Goal: Information Seeking & Learning: Check status

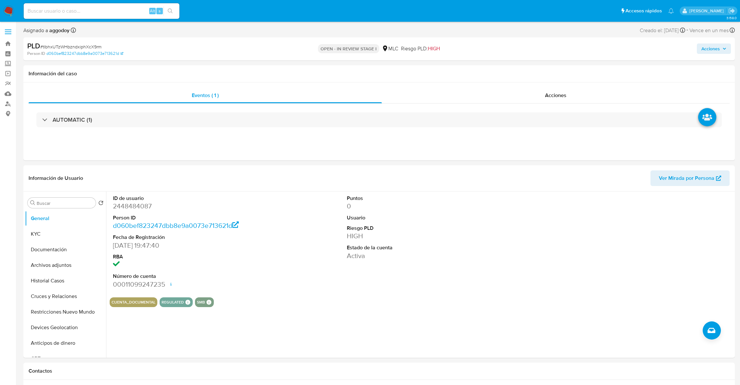
select select "10"
click at [52, 231] on button "KYC" at bounding box center [63, 234] width 76 height 16
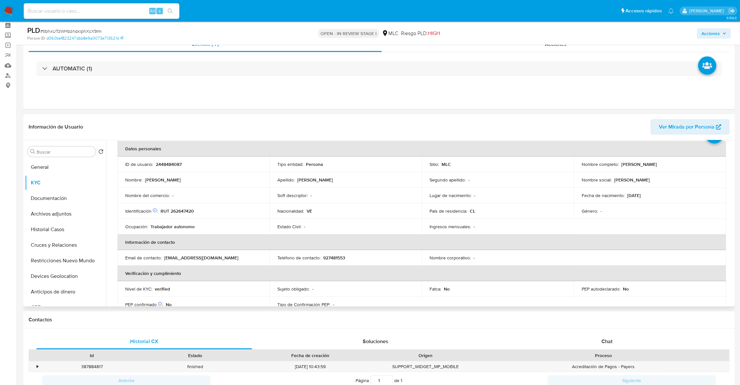
scroll to position [33, 0]
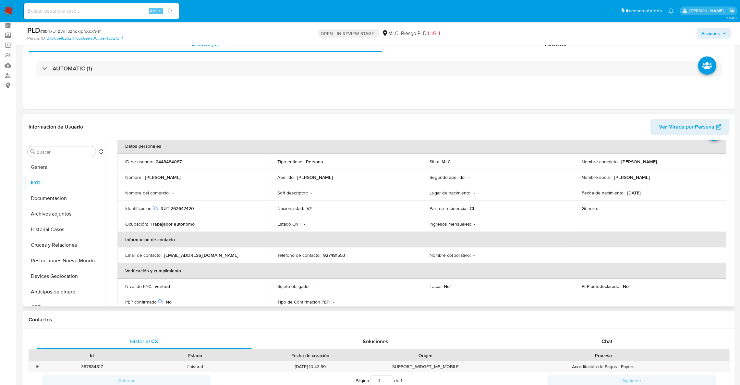
click at [177, 209] on p "RUT 262647420" at bounding box center [177, 208] width 33 height 6
copy p "262647420"
click at [170, 161] on p "2448484087" at bounding box center [169, 162] width 26 height 6
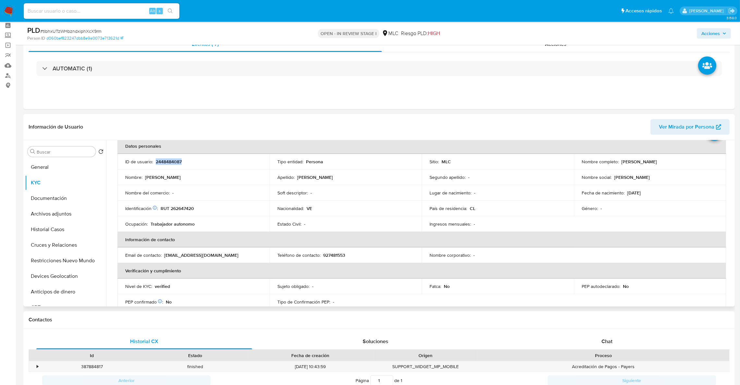
copy p "2448484087"
click at [582, 237] on th "Información de contacto" at bounding box center [421, 240] width 609 height 16
click at [57, 246] on button "Cruces y Relaciones" at bounding box center [63, 245] width 76 height 16
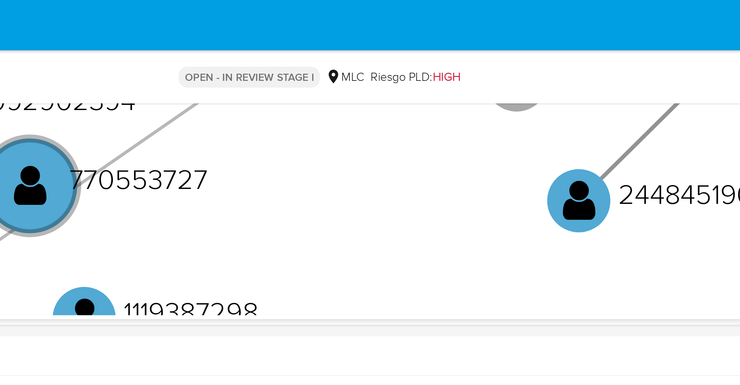
scroll to position [146, 0]
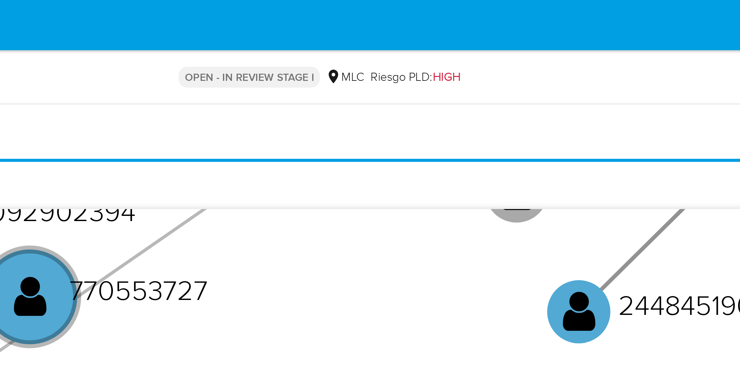
drag, startPoint x: 564, startPoint y: 270, endPoint x: 564, endPoint y: 44, distance: 226.1
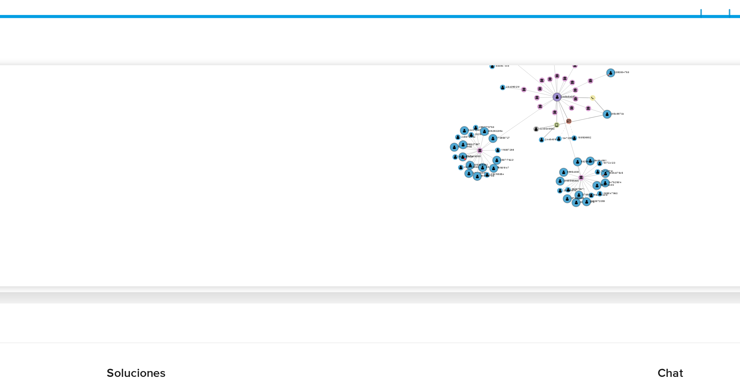
drag, startPoint x: 640, startPoint y: 55, endPoint x: 640, endPoint y: 123, distance: 68.1
click at [640, 123] on div "[DATE] [DATE] 19:58:43 [DATE] 10:26:45 Agrupar nodos Filtros Confianza alta Dev…" at bounding box center [421, 128] width 623 height 161
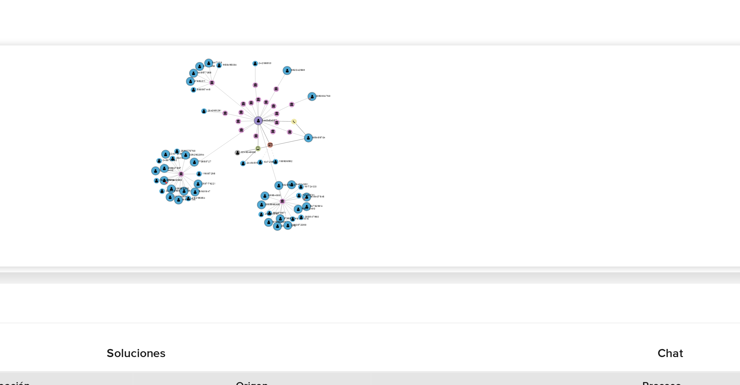
drag, startPoint x: 609, startPoint y: 132, endPoint x: 483, endPoint y: 153, distance: 127.5
click at [483, 153] on icon "user-2448484087  2448484087 device-679c1c3ad0930e95d1f15d12  user-2243046632 …" at bounding box center [426, 138] width 614 height 94
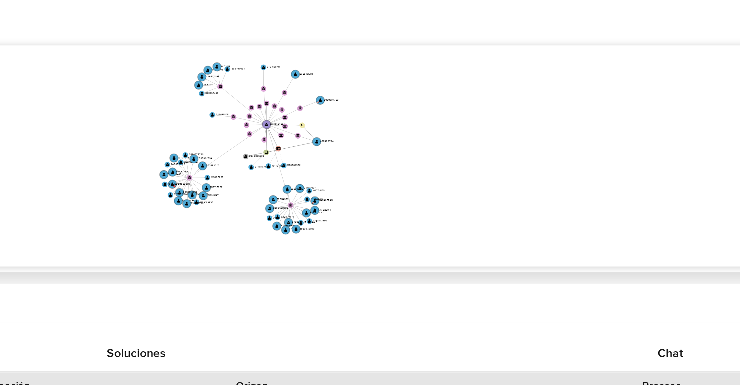
click at [483, 153] on icon "user-2448484087  2448484087 device-679c1c3ad0930e95d1f15d12  user-2243046632 …" at bounding box center [426, 138] width 614 height 94
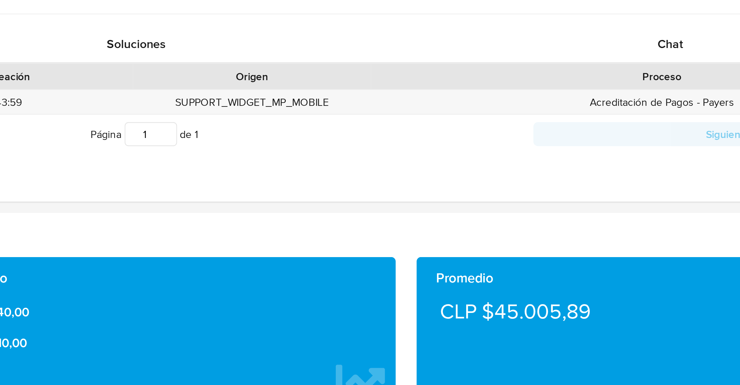
drag, startPoint x: 640, startPoint y: 141, endPoint x: 640, endPoint y: 300, distance: 158.3
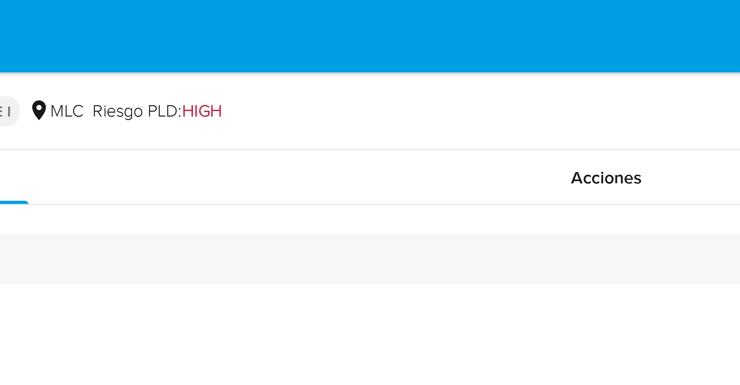
scroll to position [0, 0]
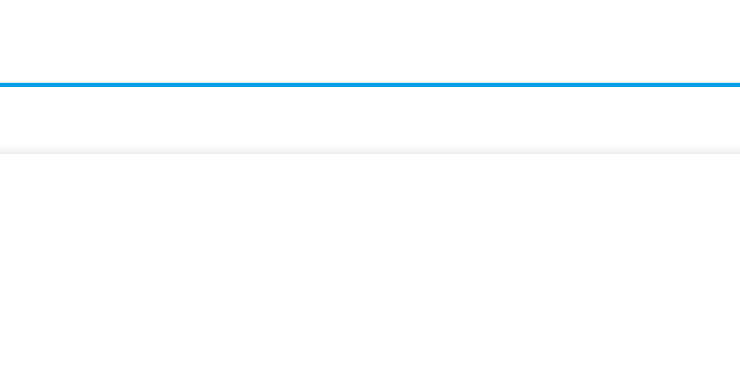
drag, startPoint x: 495, startPoint y: 276, endPoint x: 596, endPoint y: 288, distance: 101.8
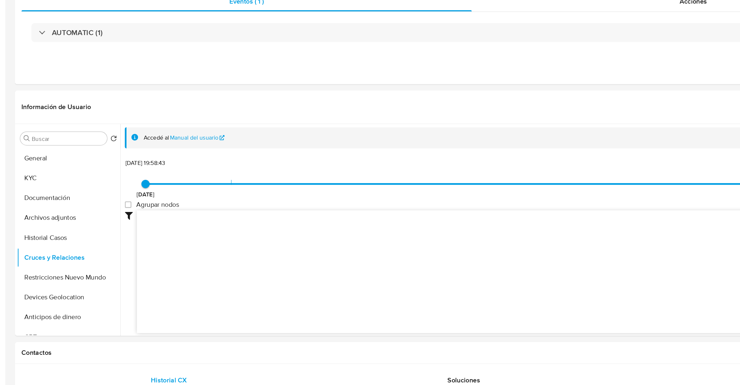
scroll to position [11, 0]
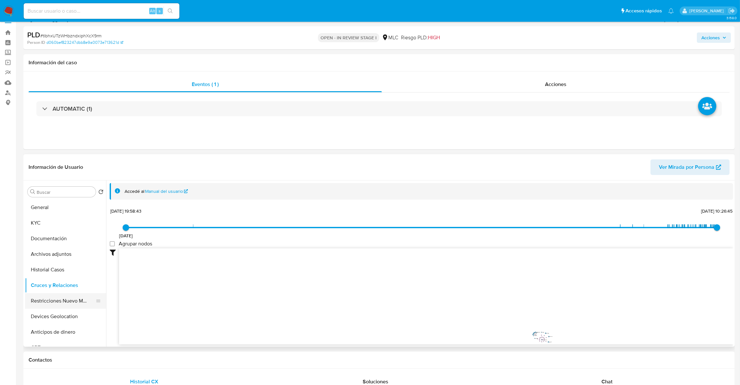
click at [73, 301] on button "Restricciones Nuevo Mundo" at bounding box center [63, 301] width 76 height 16
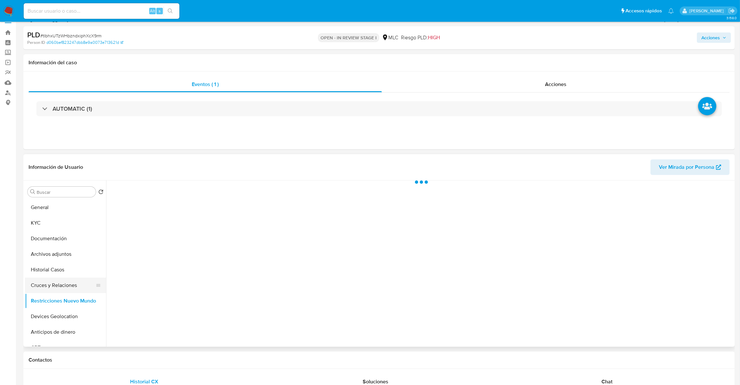
click at [64, 292] on button "Cruces y Relaciones" at bounding box center [63, 285] width 76 height 16
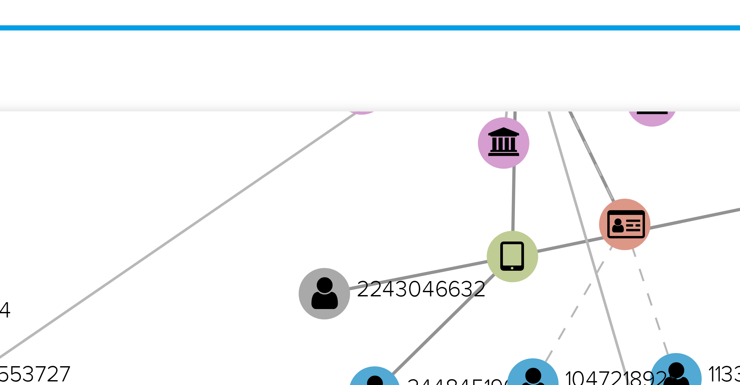
scroll to position [83, 0]
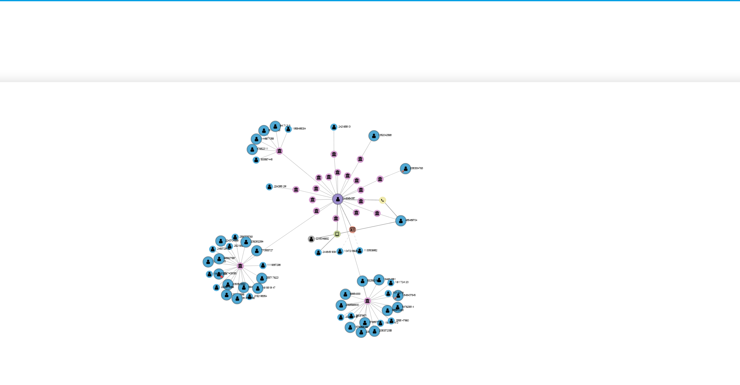
drag, startPoint x: 525, startPoint y: 190, endPoint x: 474, endPoint y: 200, distance: 52.3
click at [474, 200] on icon "user-2448484087  2448484087 device-679c1c3ad0930e95d1f15d12  user-2243046632 …" at bounding box center [426, 200] width 614 height 94
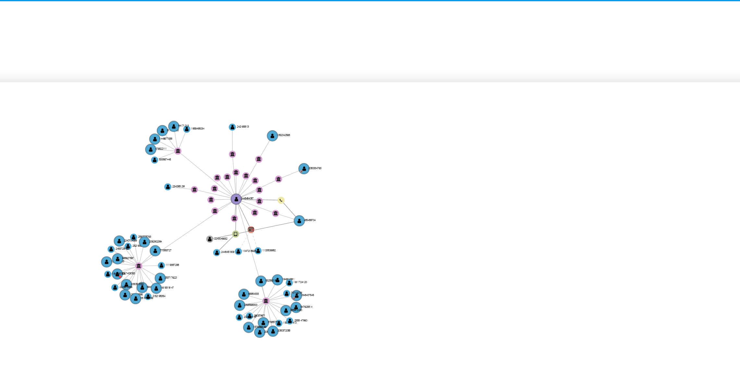
drag, startPoint x: 471, startPoint y: 201, endPoint x: 447, endPoint y: 203, distance: 24.7
click at [447, 203] on icon "user-2448484087  2448484087 device-679c1c3ad0930e95d1f15d12  user-2243046632 …" at bounding box center [426, 200] width 614 height 94
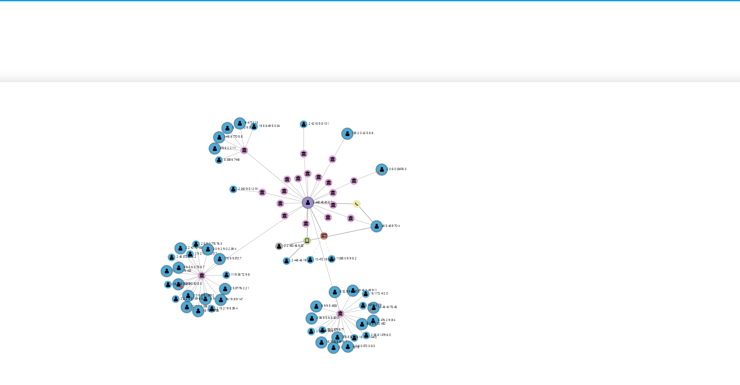
drag, startPoint x: 456, startPoint y: 200, endPoint x: 473, endPoint y: 202, distance: 17.2
click at [473, 202] on icon "user-2448484087  2448484087 device-679c1c3ad0930e95d1f15d12  user-2243046632 …" at bounding box center [426, 200] width 614 height 94
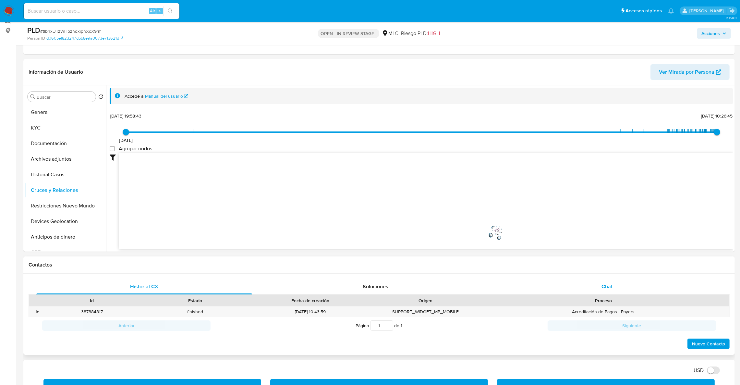
click at [571, 284] on div "Chat" at bounding box center [607, 287] width 216 height 16
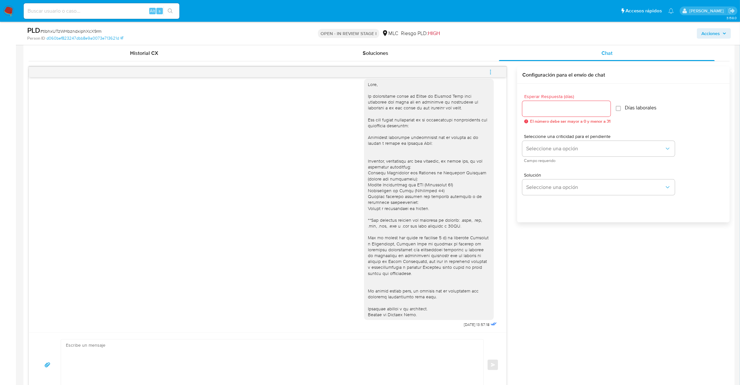
scroll to position [310, 0]
